Goal: Task Accomplishment & Management: Use online tool/utility

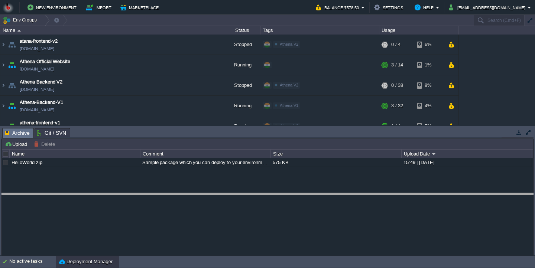
drag, startPoint x: 108, startPoint y: 133, endPoint x: 101, endPoint y: 222, distance: 89.5
click at [101, 222] on body "New Environment Import Marketplace Bonus ₹0.00 Upgrade Account Balance ₹578.50 …" at bounding box center [267, 134] width 535 height 268
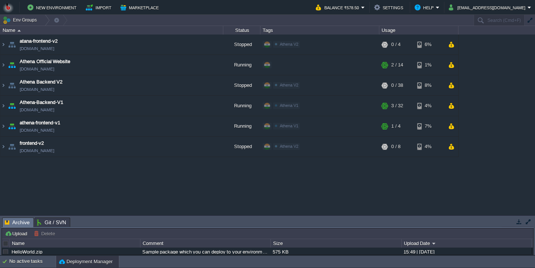
click at [531, 222] on button "button" at bounding box center [528, 222] width 7 height 7
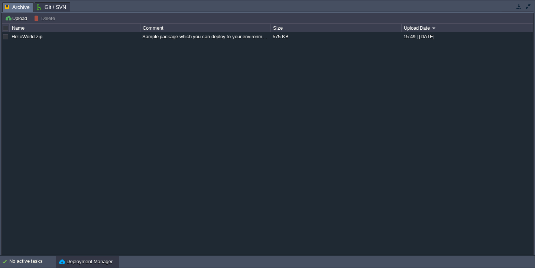
click at [520, 10] on button "button" at bounding box center [519, 6] width 7 height 7
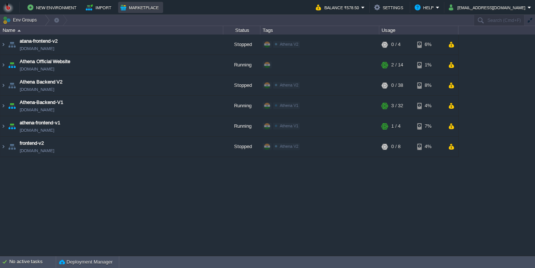
click at [142, 11] on button "Marketplace" at bounding box center [140, 7] width 41 height 9
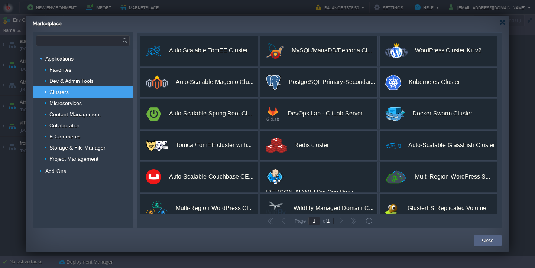
click at [103, 40] on input "text" at bounding box center [79, 41] width 86 height 10
type input "mongo"
click at [504, 24] on div at bounding box center [503, 23] width 6 height 6
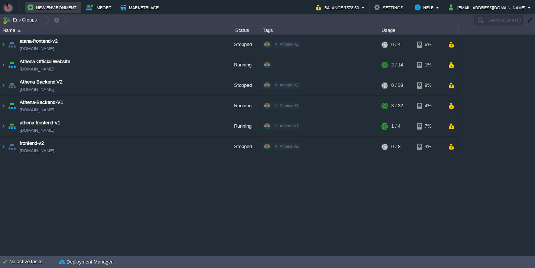
click at [63, 10] on button "New Environment" at bounding box center [53, 7] width 51 height 9
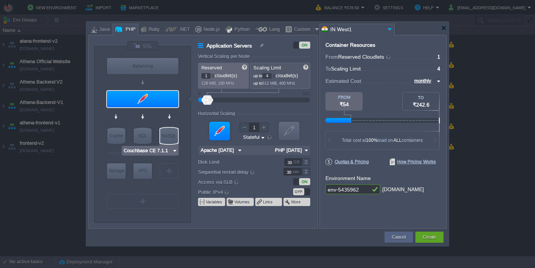
click at [177, 152] on img at bounding box center [175, 150] width 6 height 7
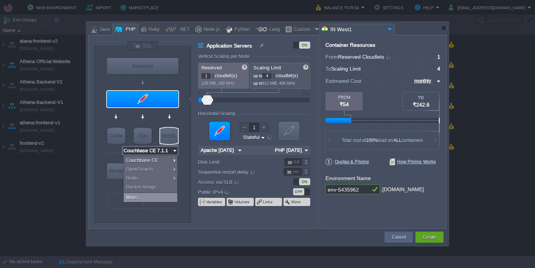
click at [152, 198] on div "More..." at bounding box center [151, 197] width 54 height 9
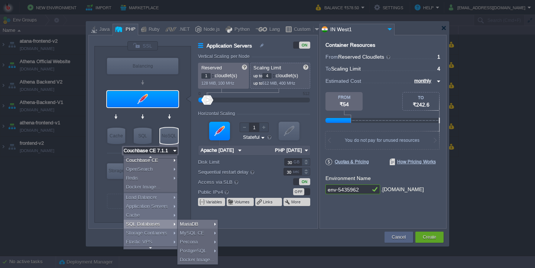
scroll to position [6, 0]
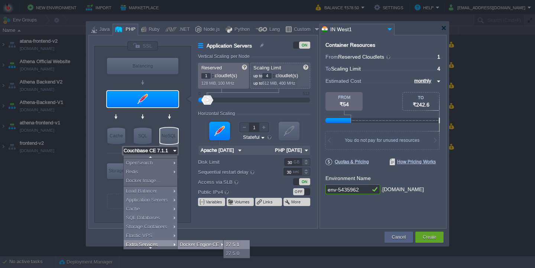
click at [236, 242] on div "27.5.1" at bounding box center [237, 245] width 26 height 9
type input "Docker Engine CE 27.5.1"
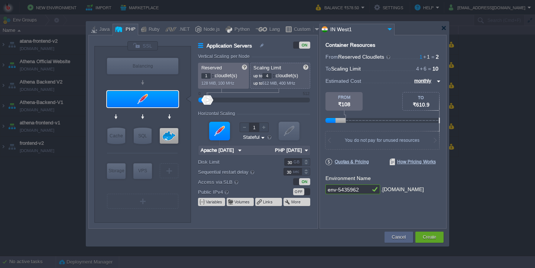
drag, startPoint x: 272, startPoint y: 79, endPoint x: 265, endPoint y: 78, distance: 7.9
click at [265, 78] on input "4" at bounding box center [266, 76] width 9 height 6
click at [266, 76] on input "30" at bounding box center [266, 76] width 9 height 6
type input "50"
click at [161, 99] on div at bounding box center [142, 99] width 71 height 16
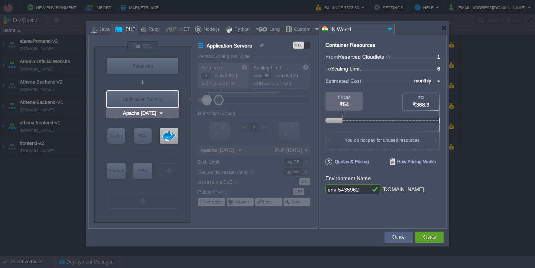
type input "Docker Engine CE 27.5.1"
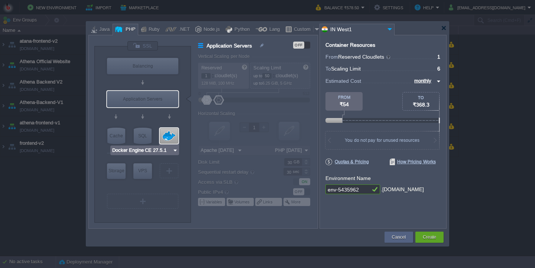
click at [167, 134] on div at bounding box center [169, 136] width 19 height 16
type input "Extra Services"
type input "6"
type input "Docker Engine CE 27.5.1"
type input "27.5.1-almalin..."
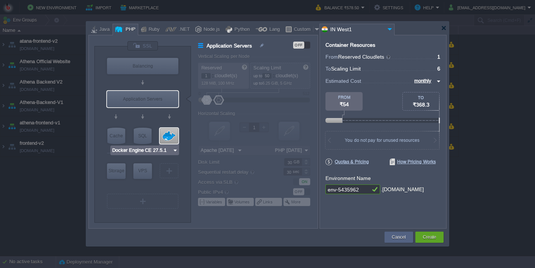
type input "Stateless"
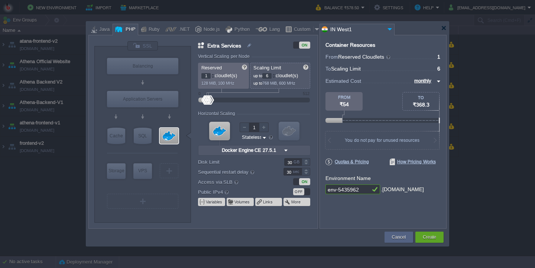
drag, startPoint x: 272, startPoint y: 75, endPoint x: 264, endPoint y: 75, distance: 8.6
click at [264, 75] on input "6" at bounding box center [266, 76] width 9 height 6
type input "30"
click at [359, 193] on input "env-5435962" at bounding box center [348, 190] width 45 height 10
drag, startPoint x: 365, startPoint y: 193, endPoint x: 304, endPoint y: 191, distance: 61.7
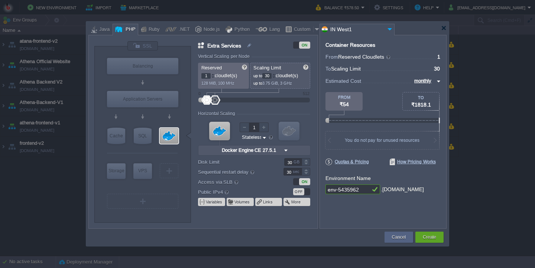
click at [326, 191] on input "env-5435962" at bounding box center [348, 190] width 45 height 10
type input "athenadbv3"
click at [432, 240] on button "Create" at bounding box center [429, 237] width 13 height 7
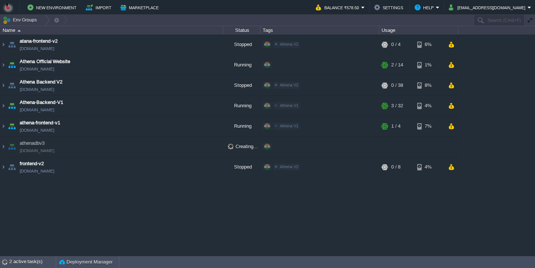
click at [126, 153] on td "athenadbv3 [DOMAIN_NAME]" at bounding box center [111, 147] width 223 height 20
click at [122, 191] on div "atana-frontend-v2 [DOMAIN_NAME] Stopped Athena V2 Edit RAM 0% CPU 0% 0 / 4 6% A…" at bounding box center [267, 145] width 535 height 221
click at [4, 147] on img at bounding box center [3, 147] width 6 height 20
click at [4, 148] on img at bounding box center [3, 147] width 6 height 20
click at [76, 187] on div "atana-frontend-v2 [DOMAIN_NAME] Stopped Athena V2 Edit RAM 0% CPU 0% 0 / 4 6% A…" at bounding box center [267, 145] width 535 height 221
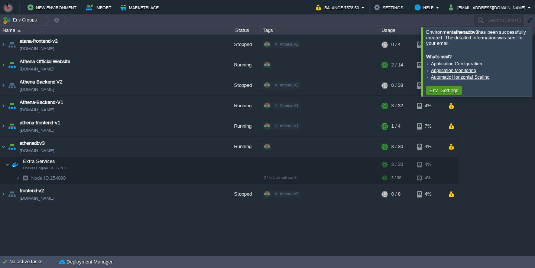
click at [445, 93] on button "Env. Settings" at bounding box center [444, 90] width 33 height 7
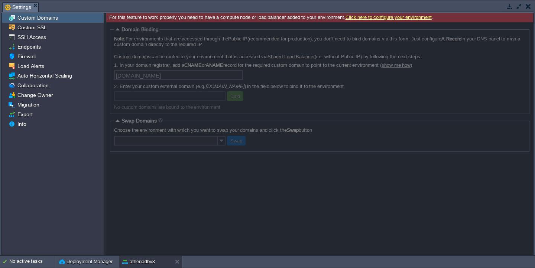
click at [520, 6] on button "button" at bounding box center [519, 6] width 7 height 7
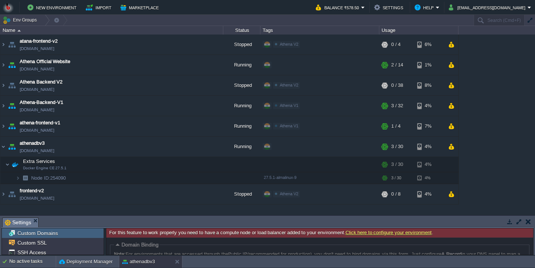
click at [529, 224] on button "button" at bounding box center [528, 222] width 5 height 7
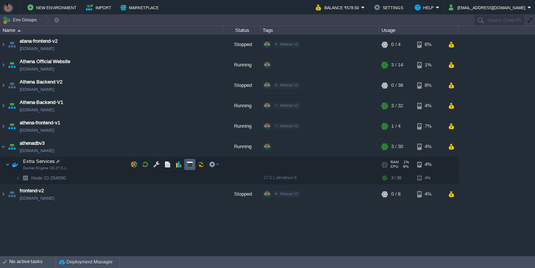
click at [189, 164] on button "button" at bounding box center [190, 164] width 7 height 7
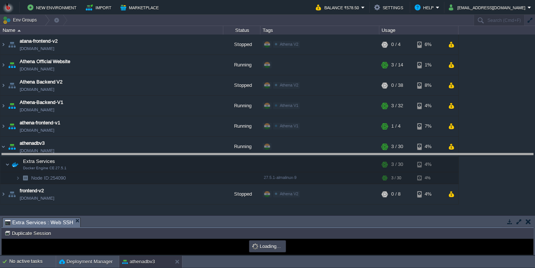
drag, startPoint x: 299, startPoint y: 227, endPoint x: 288, endPoint y: 154, distance: 74.0
click at [288, 154] on body "New Environment Import Marketplace Bonus ₹0.00 Upgrade Account Balance ₹578.50 …" at bounding box center [267, 134] width 535 height 268
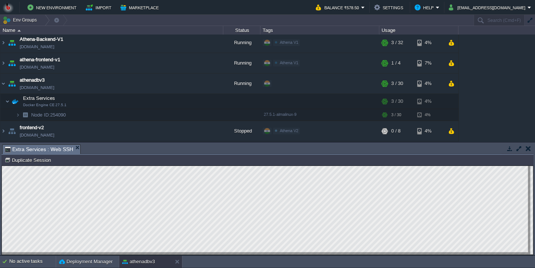
scroll to position [4, 0]
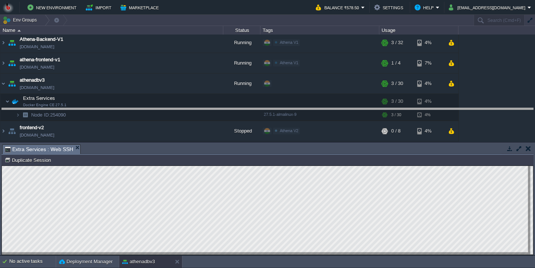
drag, startPoint x: 161, startPoint y: 151, endPoint x: 148, endPoint y: 103, distance: 49.3
click at [148, 103] on body "New Environment Import Marketplace Bonus ₹0.00 Upgrade Account Balance ₹578.50 …" at bounding box center [267, 134] width 535 height 268
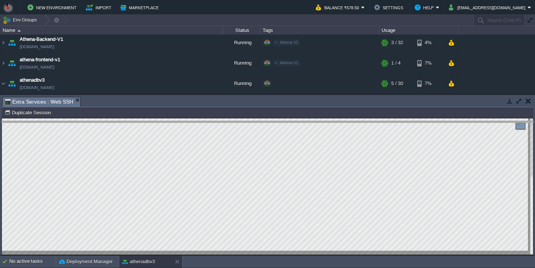
drag, startPoint x: 217, startPoint y: 104, endPoint x: 212, endPoint y: 143, distance: 39.7
click at [213, 143] on body "New Environment Import Marketplace Bonus ₹0.00 Upgrade Account Balance ₹578.50 …" at bounding box center [267, 134] width 535 height 268
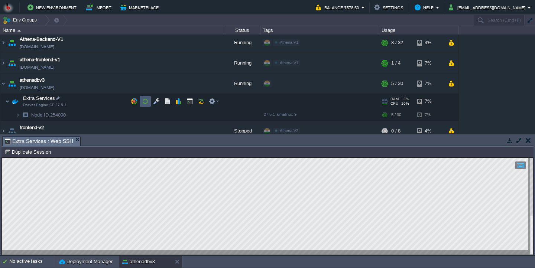
scroll to position [71, 0]
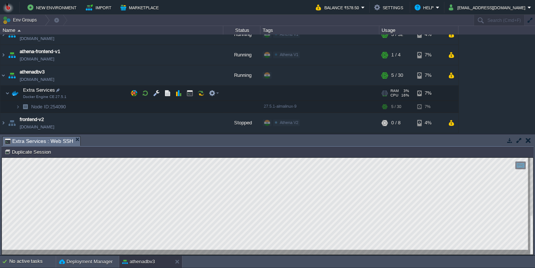
click at [97, 94] on td "Extra Services Docker Engine CE 27.5.1" at bounding box center [111, 93] width 223 height 15
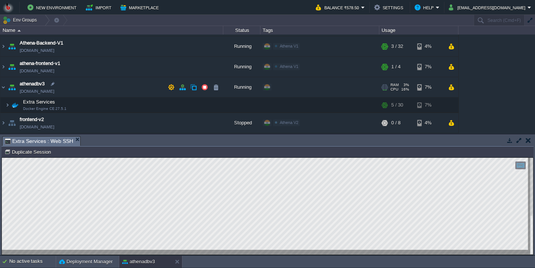
scroll to position [59, 0]
click at [97, 94] on td "athenadbv3 [DOMAIN_NAME]" at bounding box center [111, 87] width 223 height 20
click at [95, 107] on td "Extra Services Docker Engine CE 27.5.1" at bounding box center [111, 105] width 223 height 15
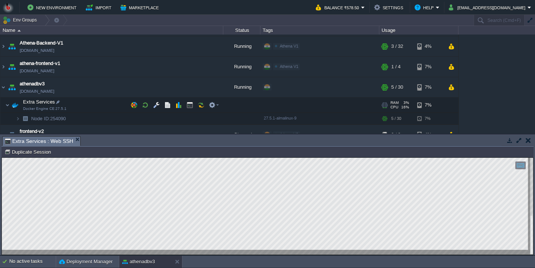
scroll to position [71, 0]
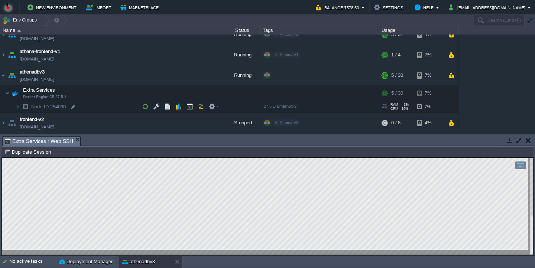
click at [95, 110] on td "Node ID: 254090" at bounding box center [111, 107] width 223 height 12
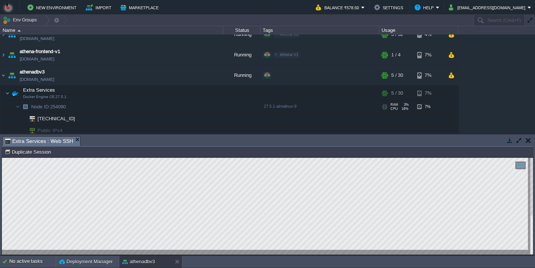
scroll to position [95, 0]
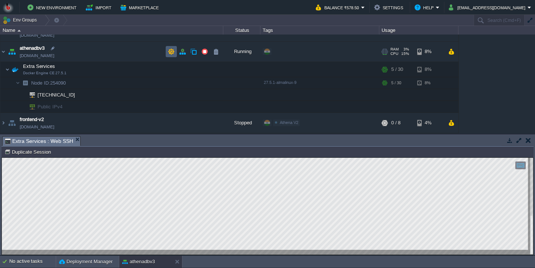
click at [172, 54] on button "button" at bounding box center [171, 51] width 7 height 7
type textarea "27017"
click at [94, 144] on span "Settings" at bounding box center [97, 141] width 26 height 9
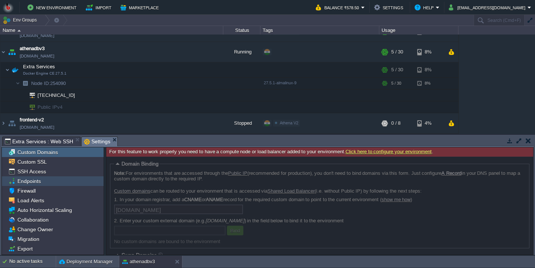
click at [54, 186] on div "Endpoints" at bounding box center [53, 182] width 102 height 10
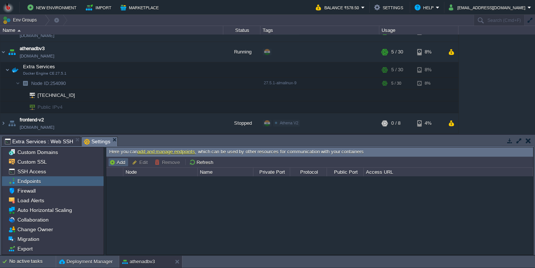
click at [118, 165] on button "Add" at bounding box center [118, 162] width 18 height 7
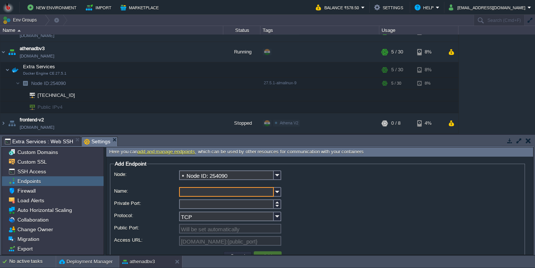
click at [214, 191] on input "Name:" at bounding box center [226, 192] width 95 height 10
type input "mongo"
paste input "27017"
type input "27017"
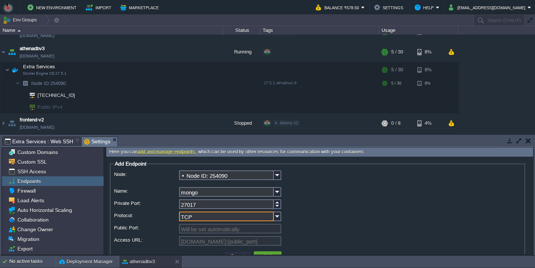
scroll to position [20, 0]
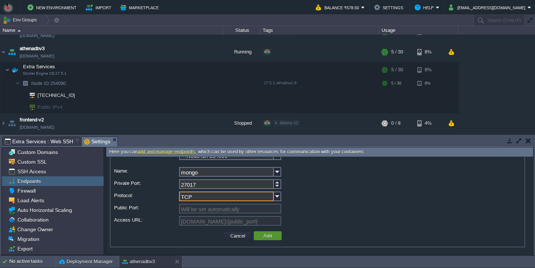
click at [269, 233] on td "Add" at bounding box center [268, 236] width 28 height 9
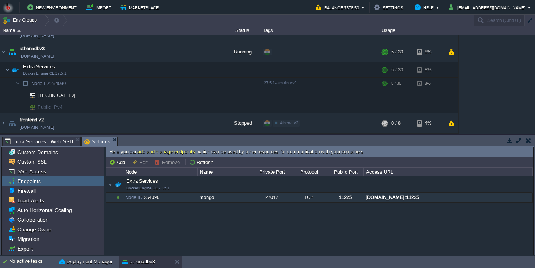
click at [408, 203] on div "[DOMAIN_NAME]:11225" at bounding box center [448, 198] width 168 height 10
